Goal: Task Accomplishment & Management: Use online tool/utility

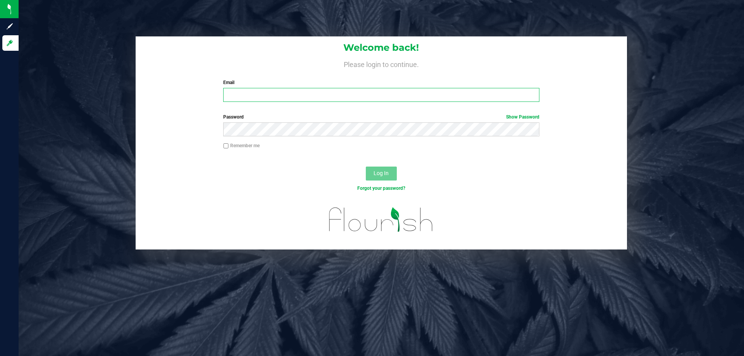
click at [279, 95] on input "Email" at bounding box center [381, 95] width 316 height 14
click at [283, 96] on input "smaileoi@liveparallle.com" at bounding box center [381, 95] width 316 height 14
type input "smaileoi@liveparallel.com"
click at [366, 167] on button "Log In" at bounding box center [381, 174] width 31 height 14
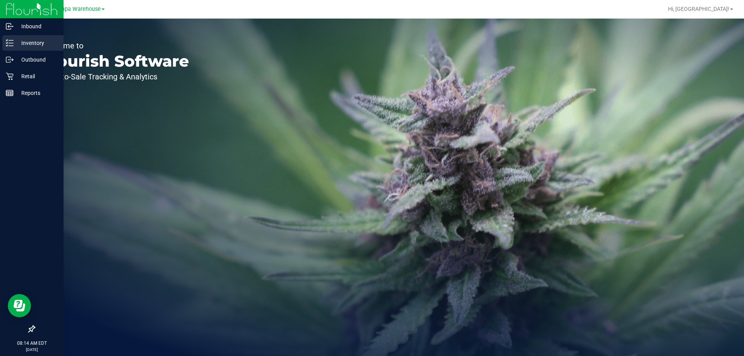
click at [27, 41] on p "Inventory" at bounding box center [37, 42] width 47 height 9
click at [29, 59] on p "Outbound" at bounding box center [37, 59] width 47 height 9
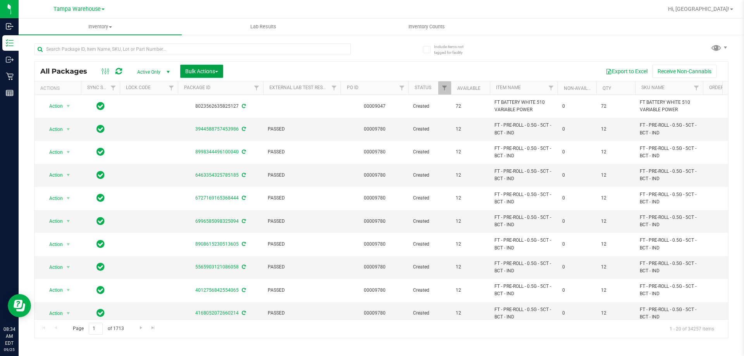
click at [201, 71] on span "Bulk Actions" at bounding box center [201, 71] width 33 height 6
click at [208, 87] on span "Add to outbound order" at bounding box center [211, 89] width 53 height 6
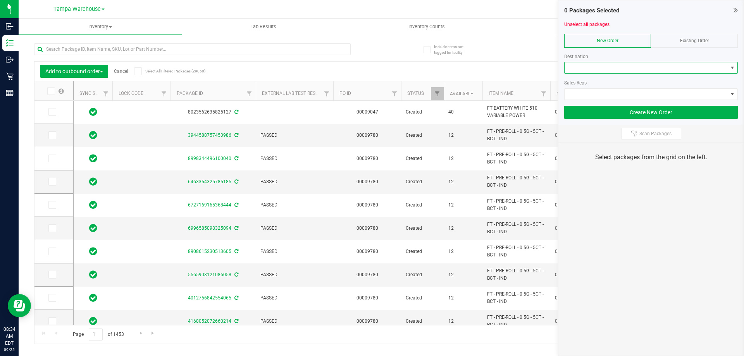
click at [610, 68] on span at bounding box center [646, 67] width 163 height 11
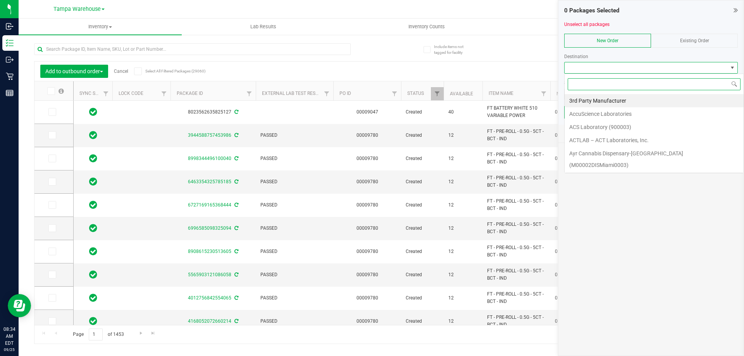
scroll to position [12, 174]
type input "bonit"
click at [611, 98] on li "[PERSON_NAME][GEOGRAPHIC_DATA]" at bounding box center [654, 100] width 179 height 13
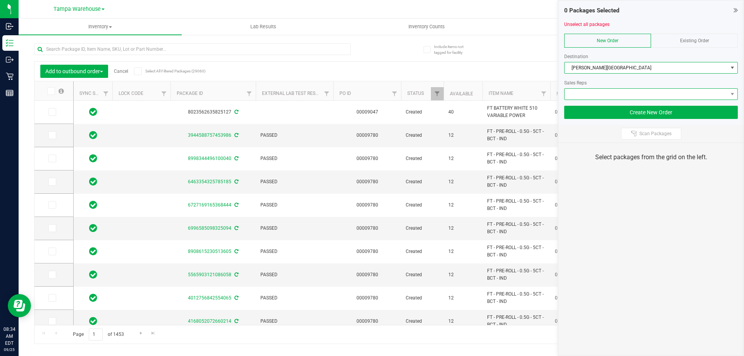
click at [611, 97] on span at bounding box center [646, 94] width 163 height 11
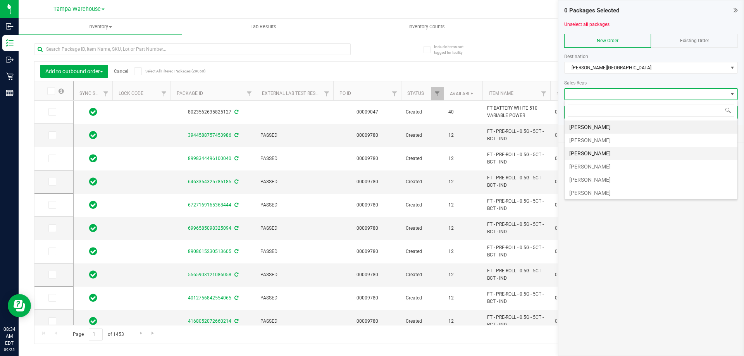
scroll to position [39, 0]
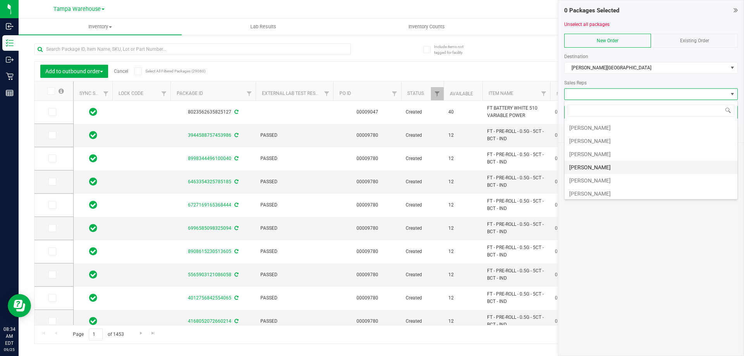
click at [604, 165] on li "[PERSON_NAME]" at bounding box center [651, 167] width 173 height 13
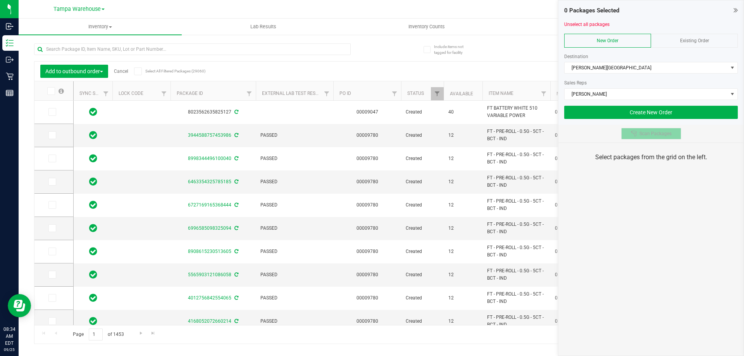
click at [643, 135] on span "Scan Packages" at bounding box center [656, 134] width 32 height 6
click at [646, 184] on div "0 Packages Selected Unselect all packages New Order Existing Order Destination …" at bounding box center [651, 178] width 186 height 356
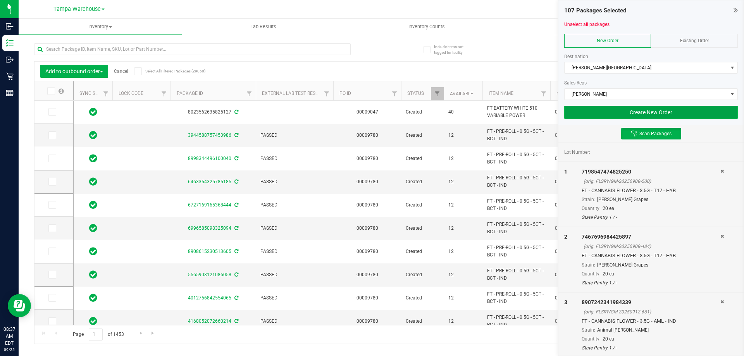
click at [605, 116] on button "Create New Order" at bounding box center [651, 112] width 174 height 13
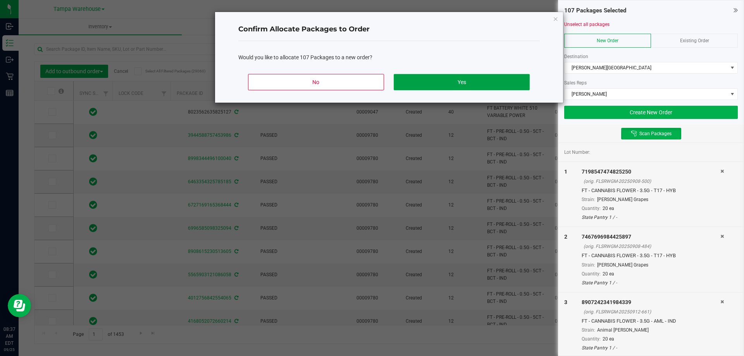
click at [499, 80] on button "Yes" at bounding box center [462, 82] width 136 height 16
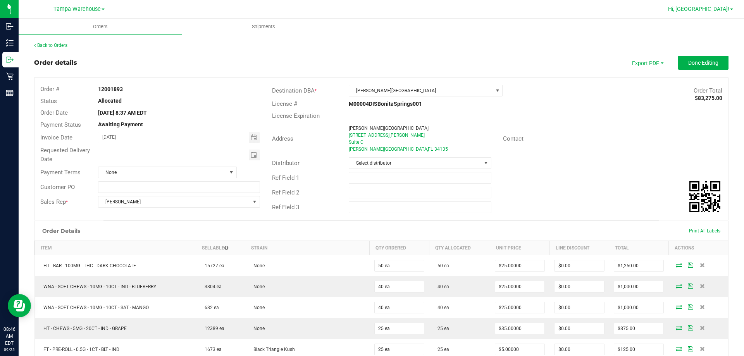
click at [721, 10] on span "Hi, [GEOGRAPHIC_DATA]!" at bounding box center [698, 9] width 61 height 6
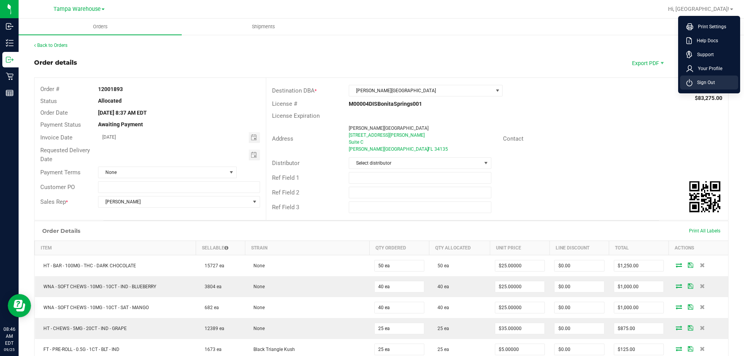
click at [707, 82] on span "Sign Out" at bounding box center [704, 83] width 22 height 8
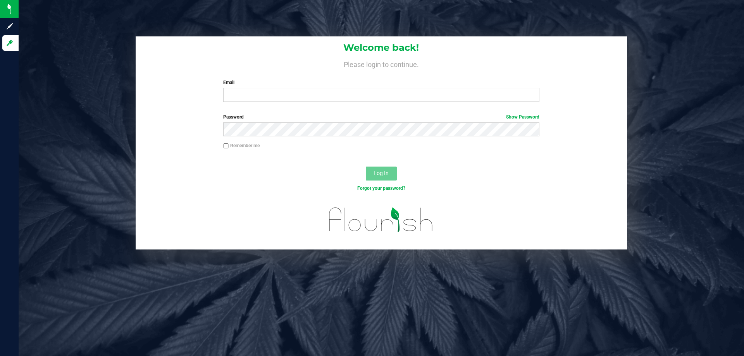
click at [236, 88] on div "Email Required Please format your email correctly." at bounding box center [381, 90] width 328 height 23
click at [236, 100] on input "Email" at bounding box center [381, 95] width 316 height 14
type input "[EMAIL_ADDRESS][DOMAIN_NAME]"
click at [366, 167] on button "Log In" at bounding box center [381, 174] width 31 height 14
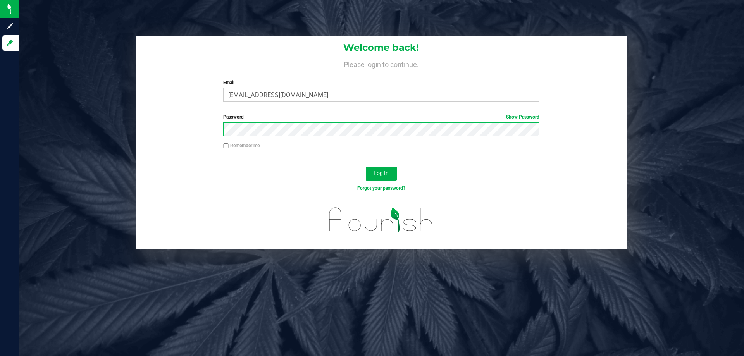
click at [366, 167] on button "Log In" at bounding box center [381, 174] width 31 height 14
